Goal: Information Seeking & Learning: Learn about a topic

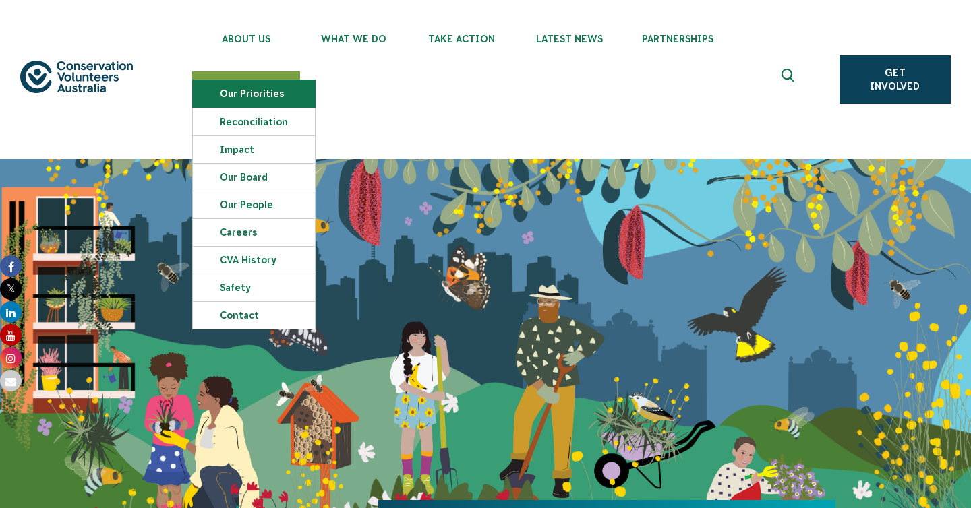
click at [265, 98] on link "Our Priorities" at bounding box center [254, 93] width 122 height 27
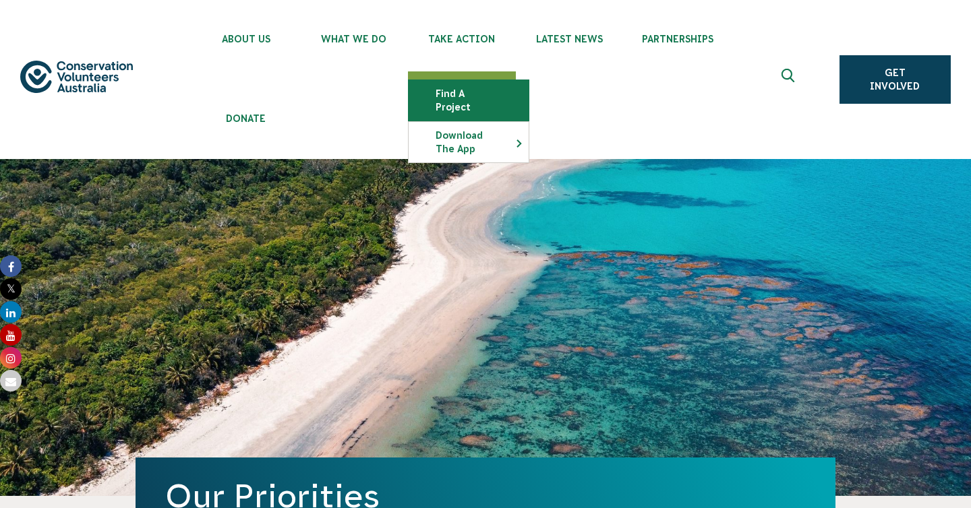
click at [465, 97] on link "Find a project" at bounding box center [469, 100] width 120 height 40
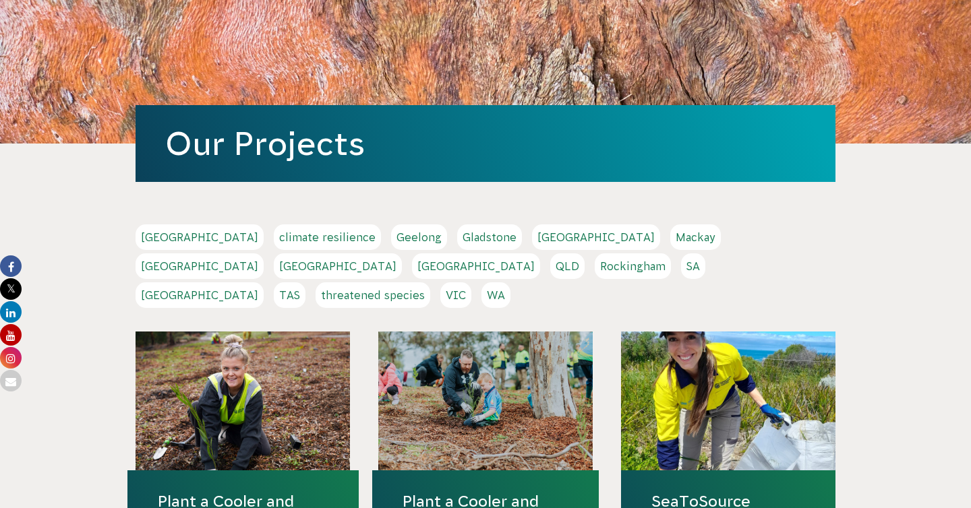
scroll to position [196, 0]
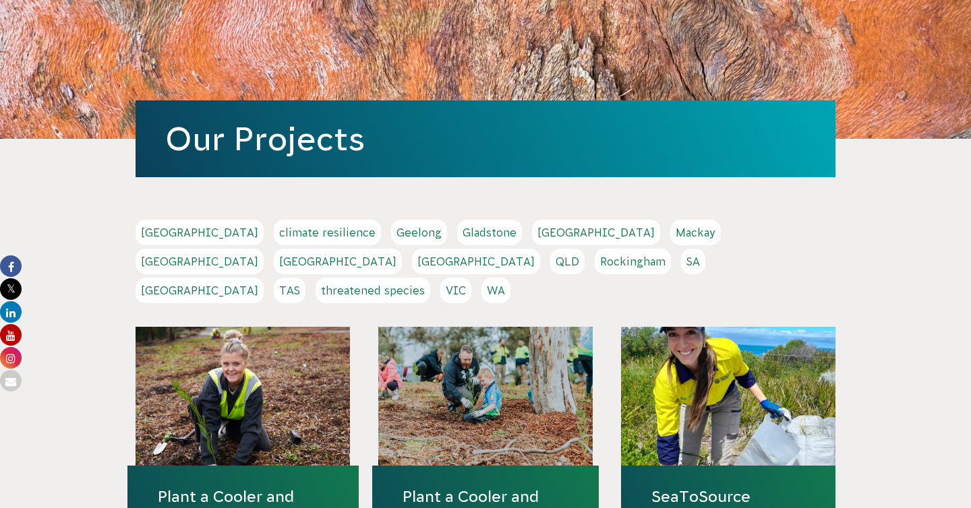
click at [471, 278] on link "VIC" at bounding box center [455, 291] width 31 height 26
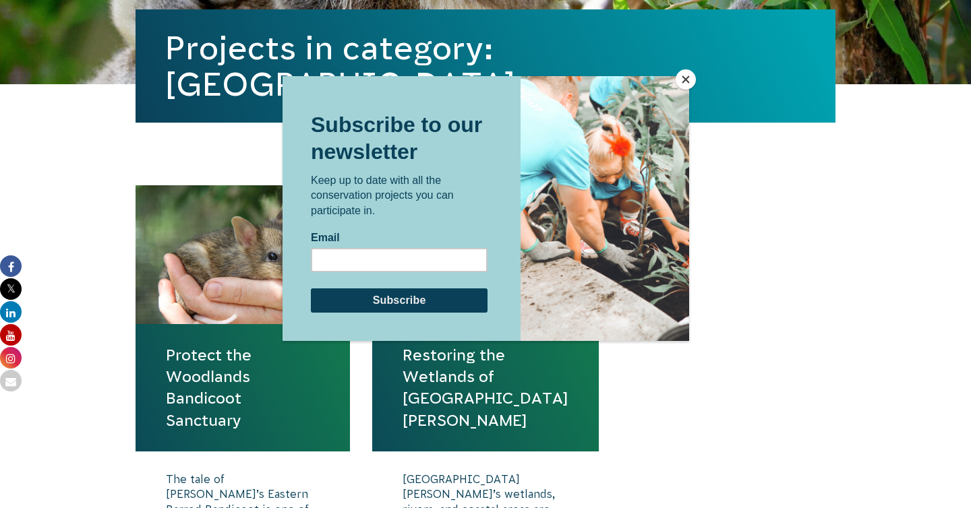
scroll to position [479, 0]
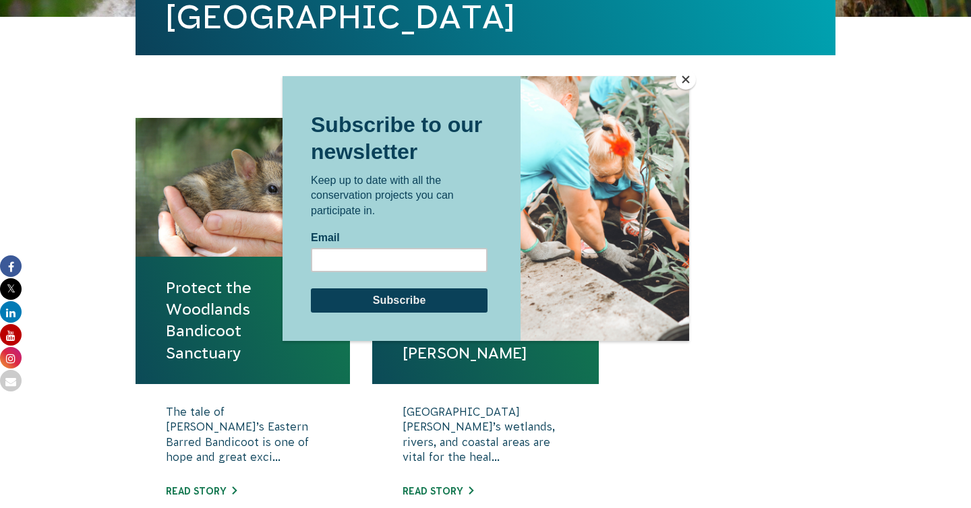
click at [688, 81] on button "Close" at bounding box center [686, 79] width 20 height 20
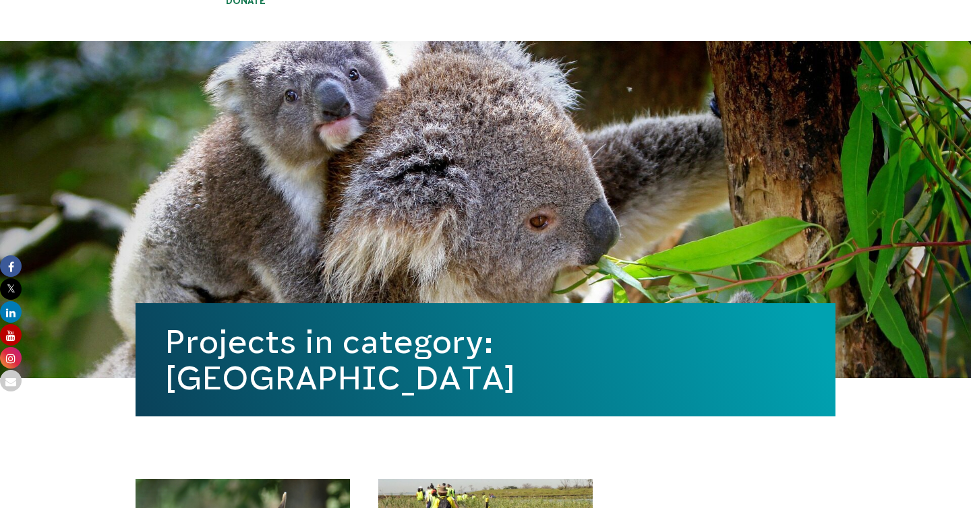
scroll to position [0, 0]
